Goal: Task Accomplishment & Management: Use online tool/utility

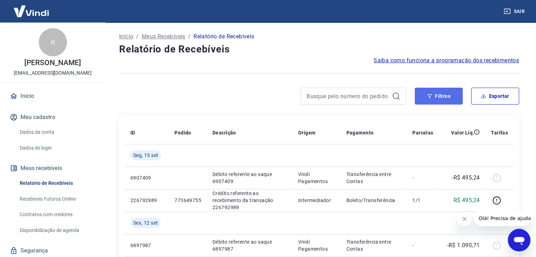
click at [436, 96] on button "Filtros" at bounding box center [438, 96] width 48 height 17
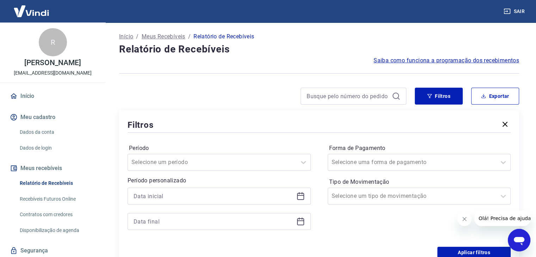
click at [301, 198] on icon at bounding box center [300, 196] width 8 height 8
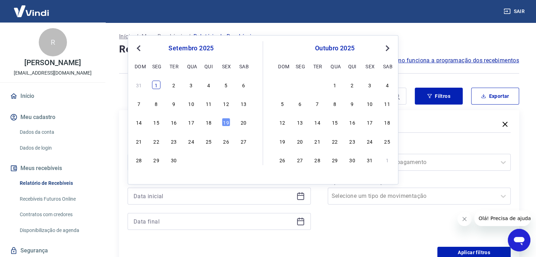
click at [154, 84] on div "1" at bounding box center [156, 85] width 8 height 8
type input "[DATE]"
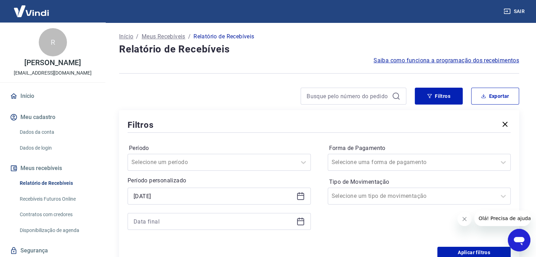
click at [299, 221] on icon at bounding box center [300, 220] width 7 height 1
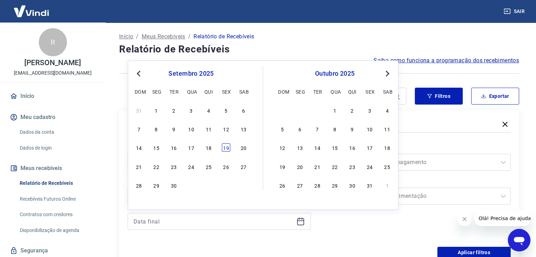
click at [225, 150] on div "19" at bounding box center [225, 147] width 8 height 8
type input "[DATE]"
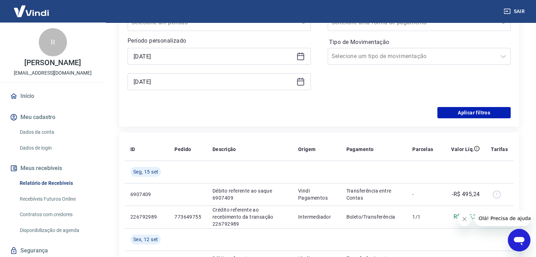
scroll to position [159, 0]
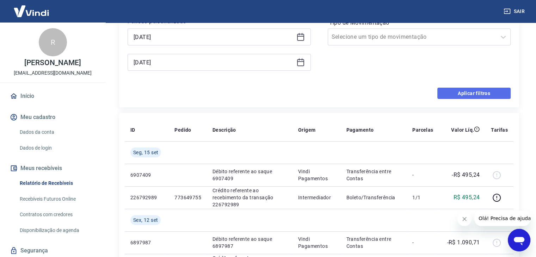
click at [472, 93] on button "Aplicar filtros" at bounding box center [473, 93] width 73 height 11
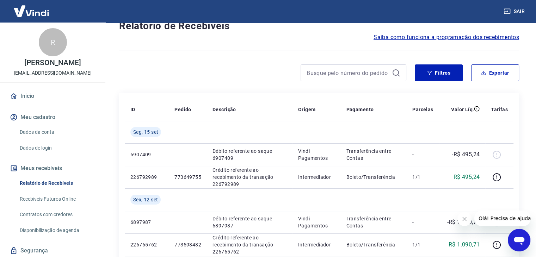
scroll to position [9, 0]
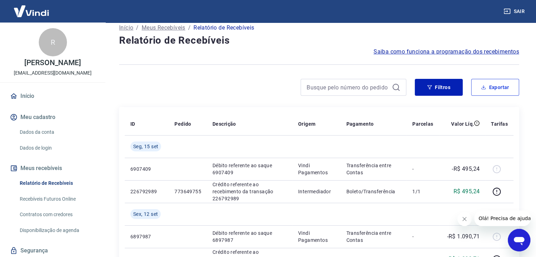
drag, startPoint x: 485, startPoint y: 90, endPoint x: 480, endPoint y: 68, distance: 21.9
click at [485, 86] on button "Exportar" at bounding box center [495, 87] width 48 height 17
type input "[DATE]"
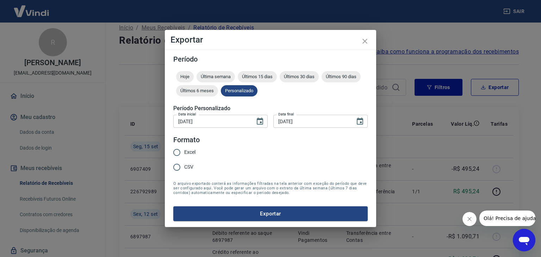
click at [179, 150] on input "Excel" at bounding box center [176, 152] width 15 height 15
radio input "true"
click at [270, 212] on button "Exportar" at bounding box center [270, 213] width 194 height 15
